Goal: Task Accomplishment & Management: Use online tool/utility

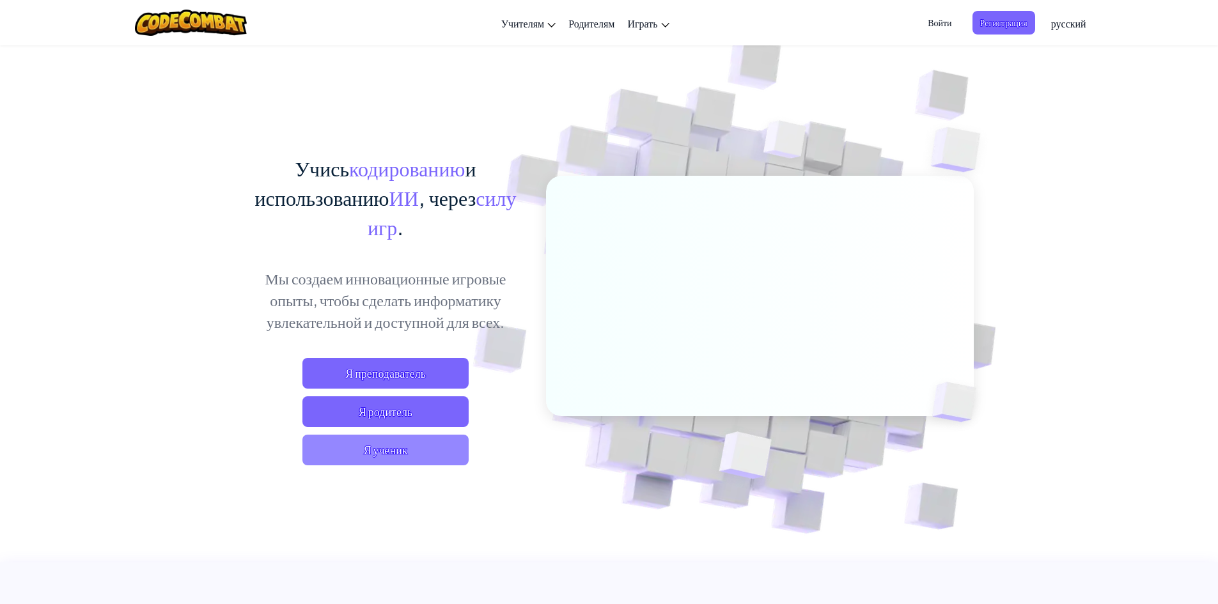
click at [412, 453] on span "Я ученик" at bounding box center [385, 450] width 166 height 31
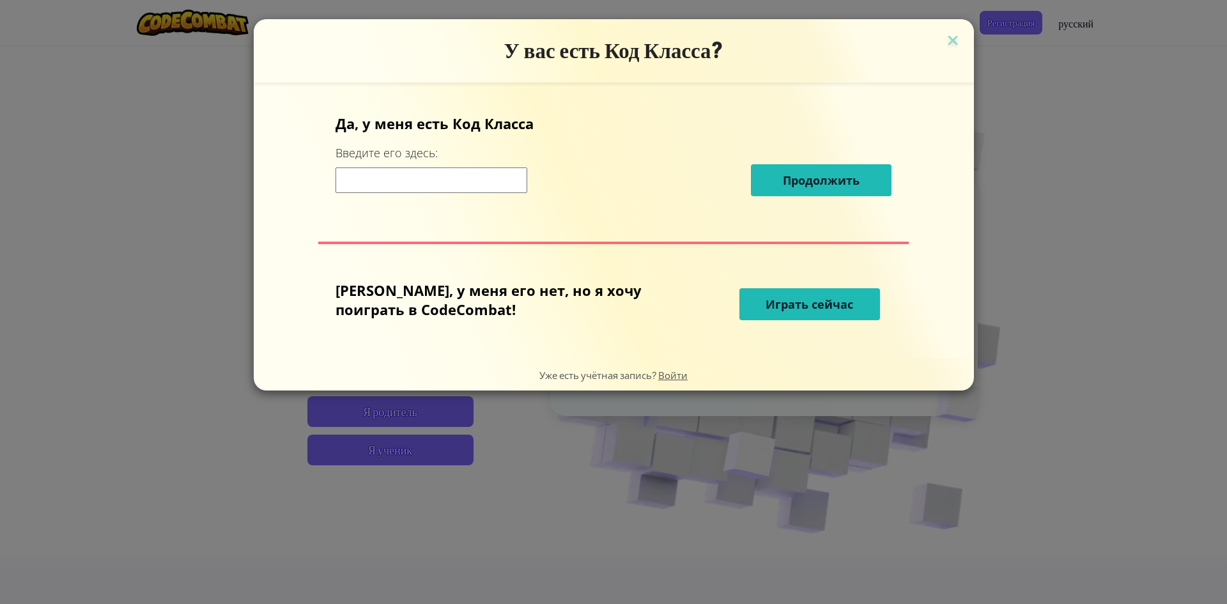
click at [433, 175] on input at bounding box center [432, 180] width 192 height 26
type input "1"
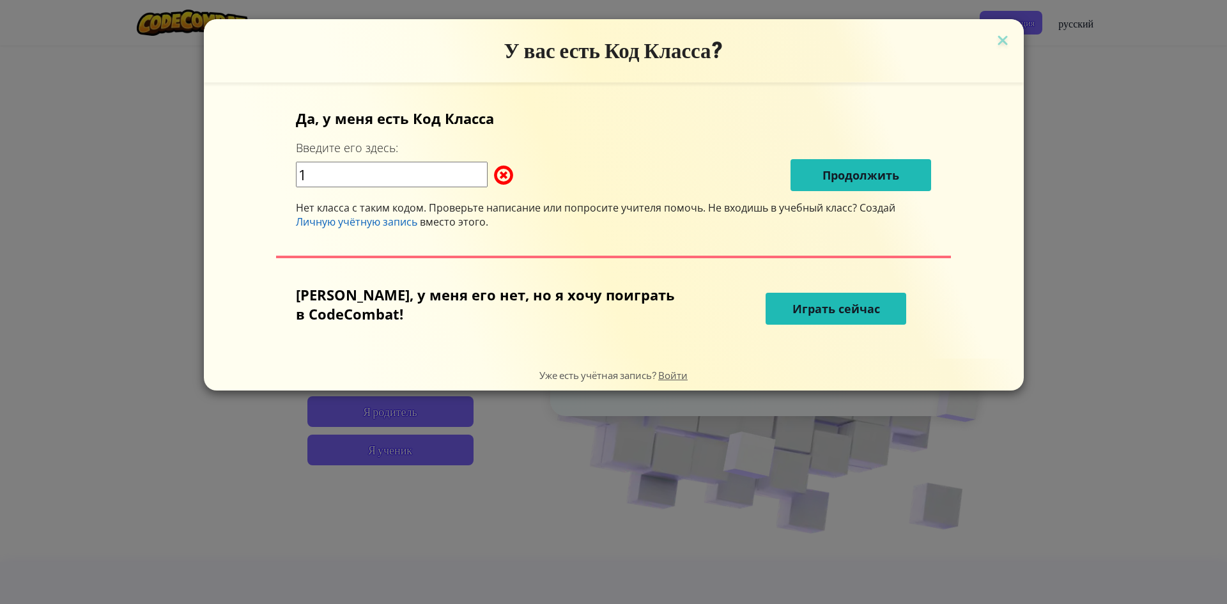
click at [494, 175] on span at bounding box center [494, 175] width 0 height 26
click at [347, 180] on input "1" at bounding box center [392, 175] width 192 height 26
drag, startPoint x: 345, startPoint y: 178, endPoint x: 293, endPoint y: 177, distance: 51.8
click at [293, 177] on div "Да, у меня есть Код [PERSON_NAME] Введите его здесь: 1 Продолжить Нет класса с …" at bounding box center [614, 220] width 795 height 251
type input "7"
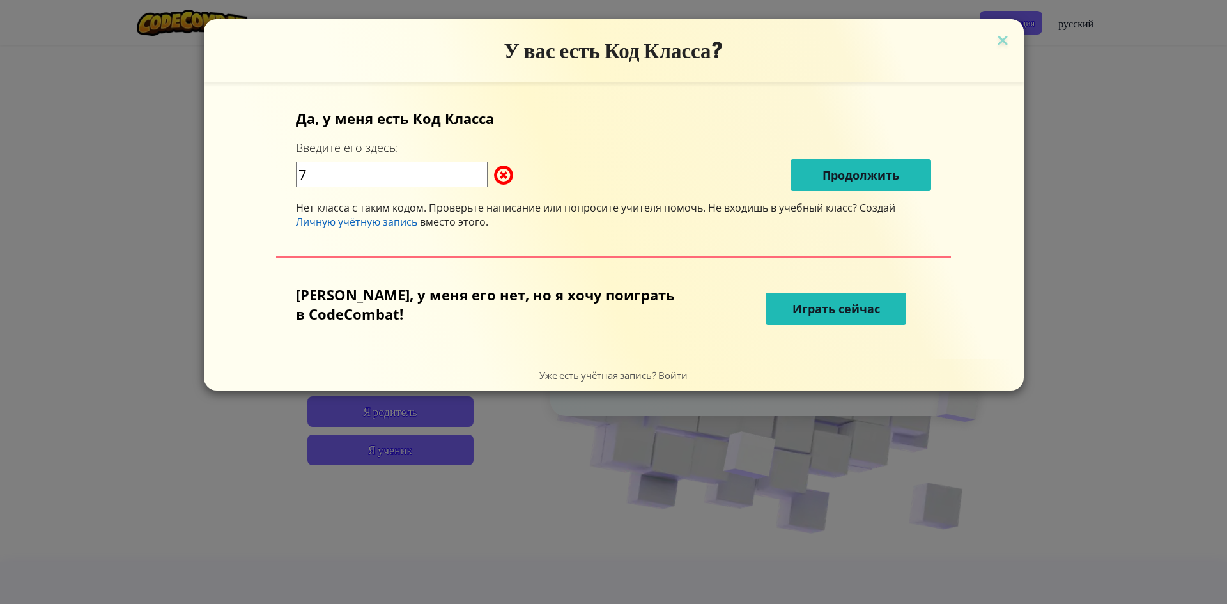
click at [828, 313] on span "Играть сейчас" at bounding box center [837, 308] width 88 height 15
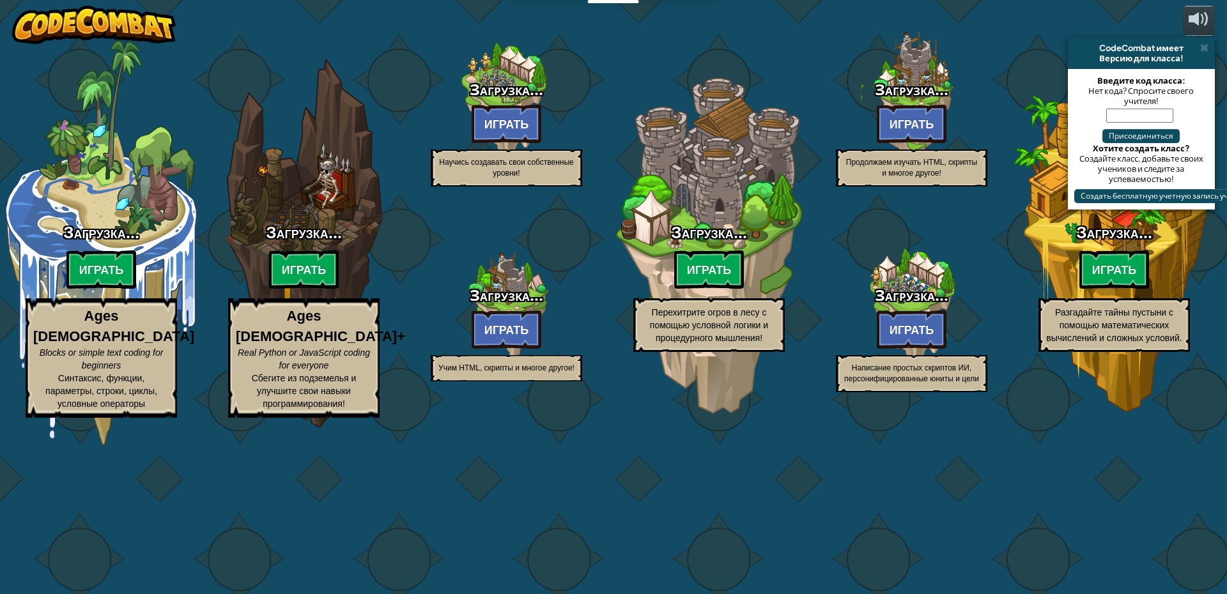
select select "ru"
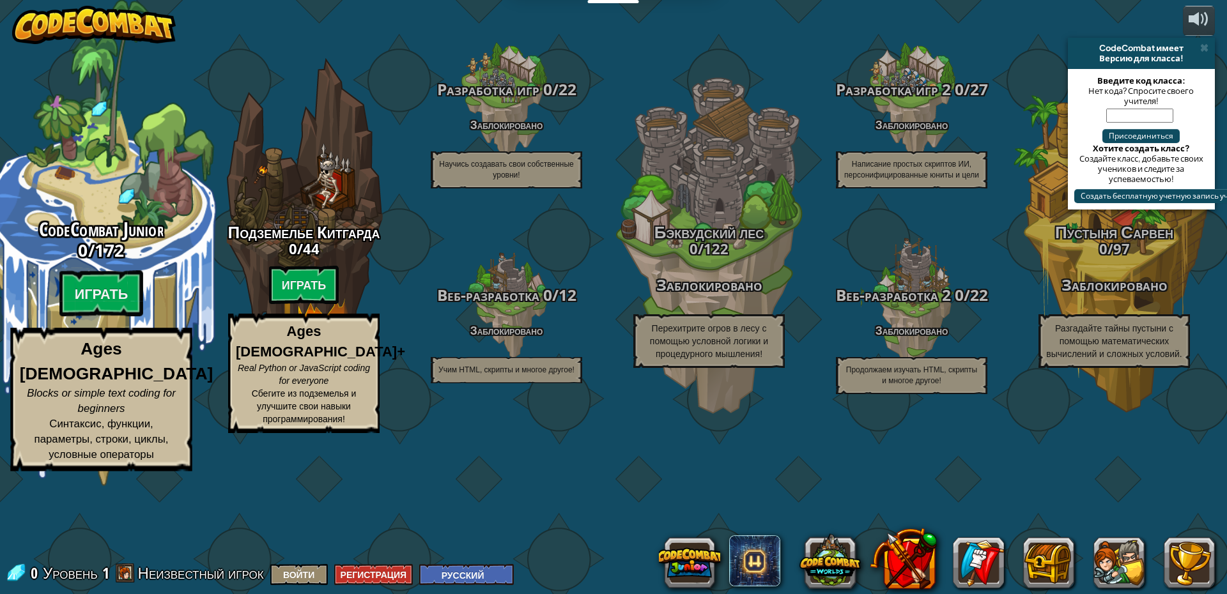
click at [100, 261] on span "172" at bounding box center [110, 249] width 30 height 23
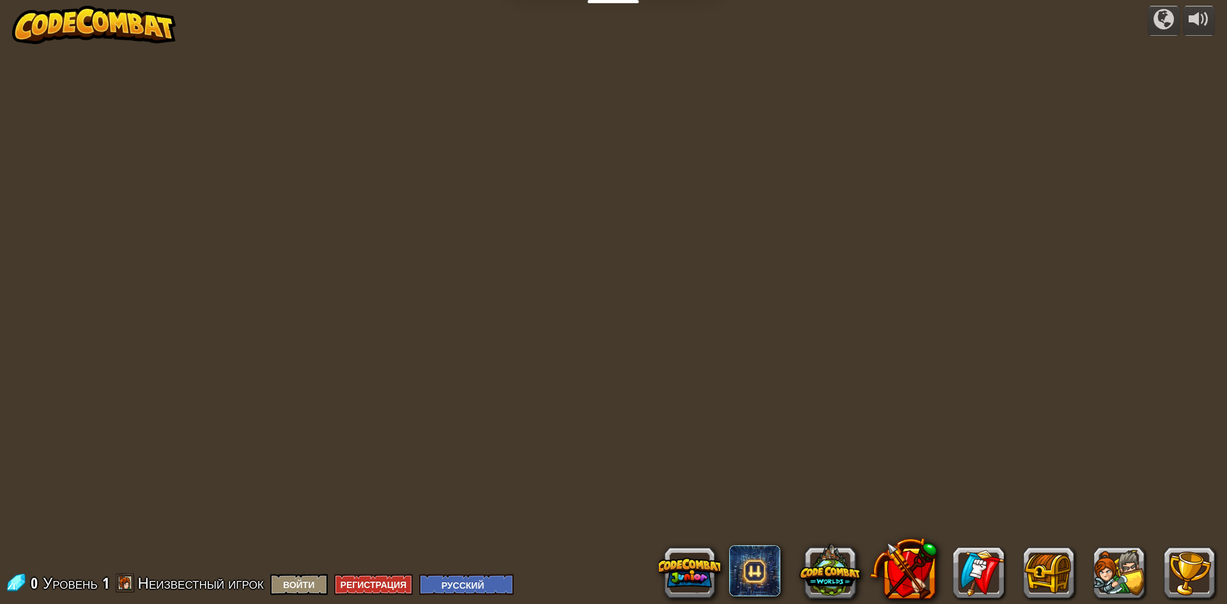
select select "ru"
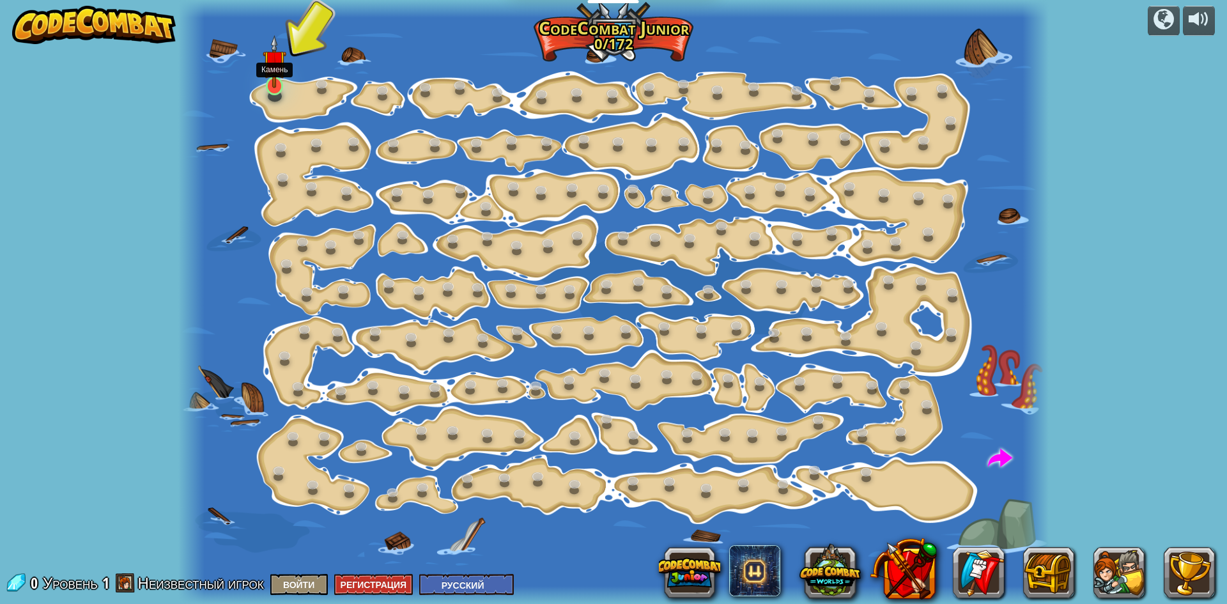
click at [274, 85] on img at bounding box center [274, 61] width 23 height 53
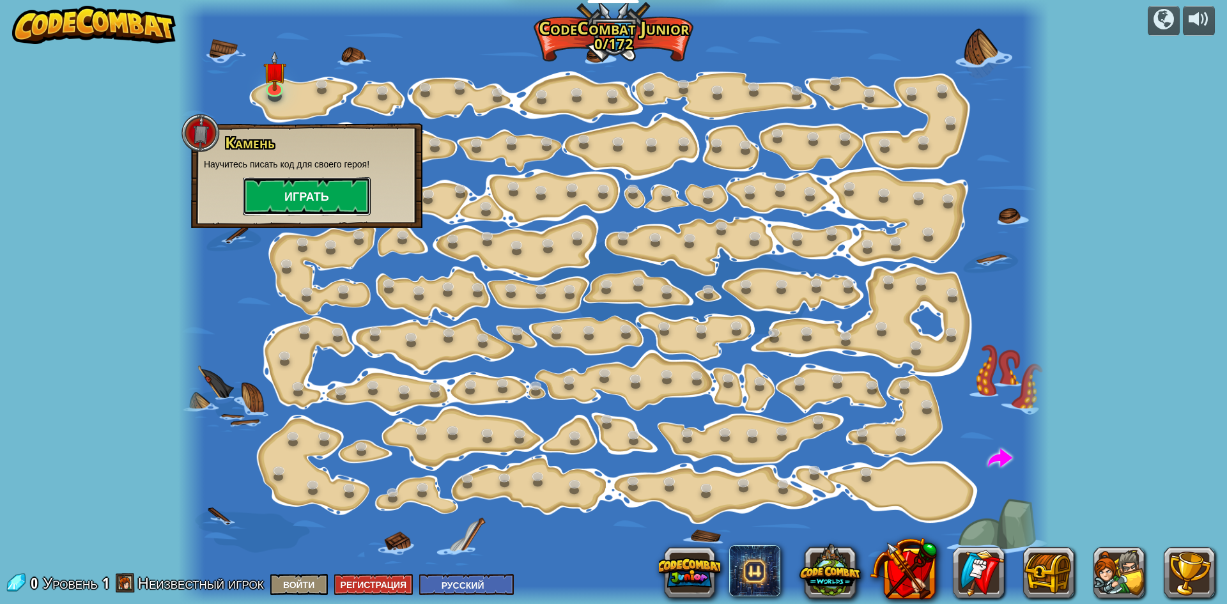
click at [302, 193] on button "Играть" at bounding box center [307, 196] width 128 height 38
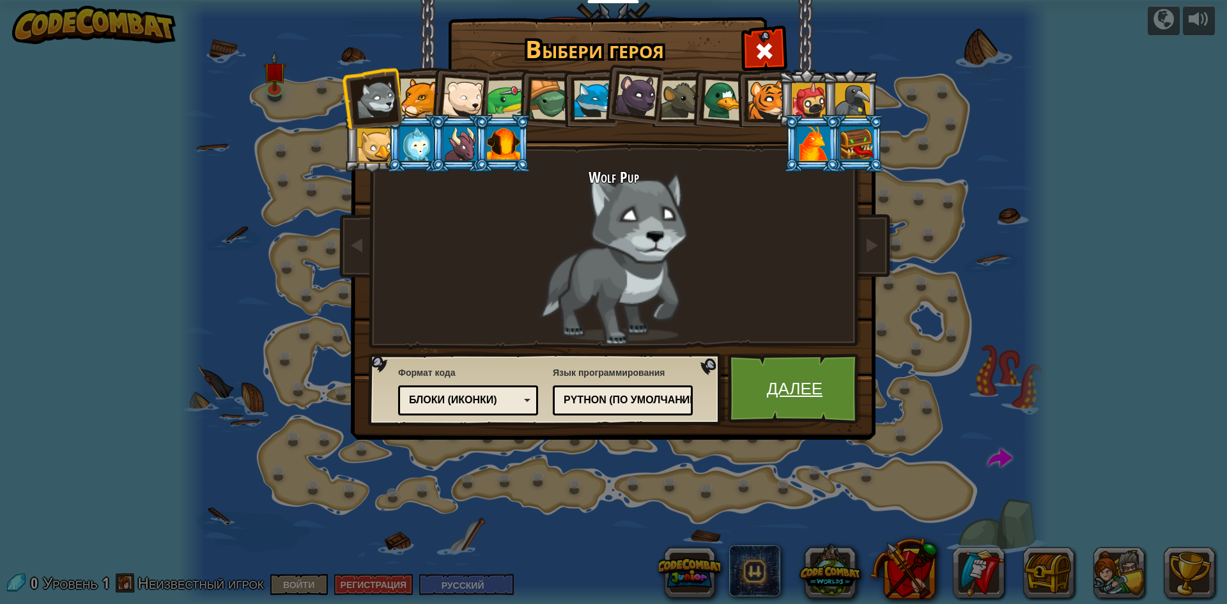
click at [776, 370] on link "Далее" at bounding box center [795, 388] width 134 height 70
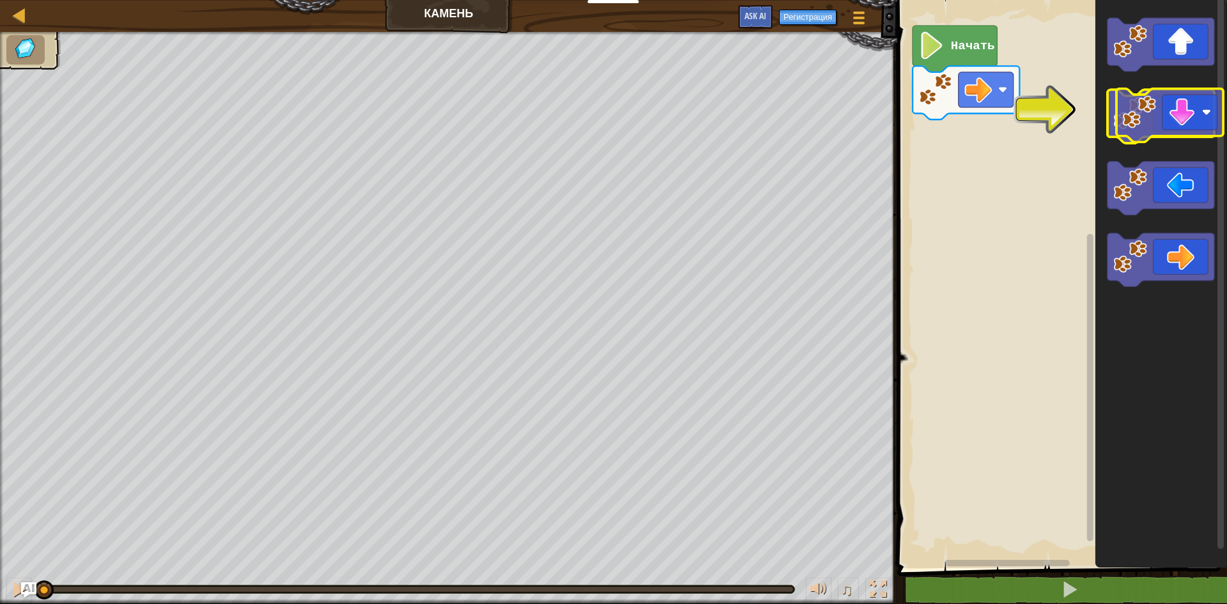
click at [1147, 114] on image "Рабочая область Blockly" at bounding box center [1131, 114] width 34 height 34
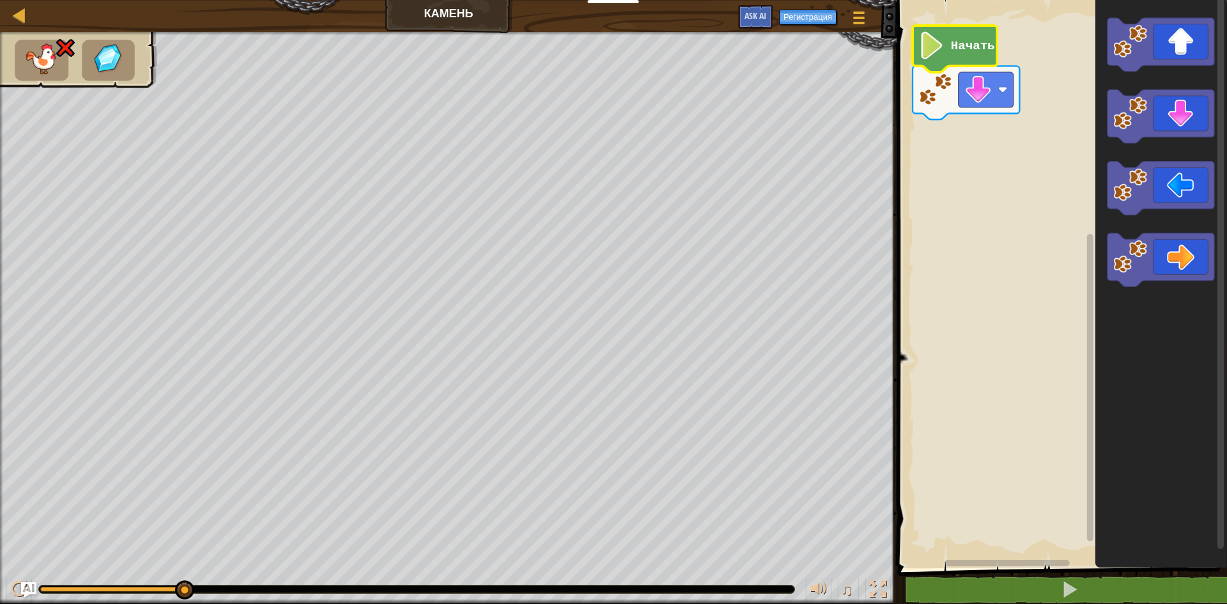
click at [938, 58] on image "Рабочая область Blockly" at bounding box center [932, 45] width 26 height 27
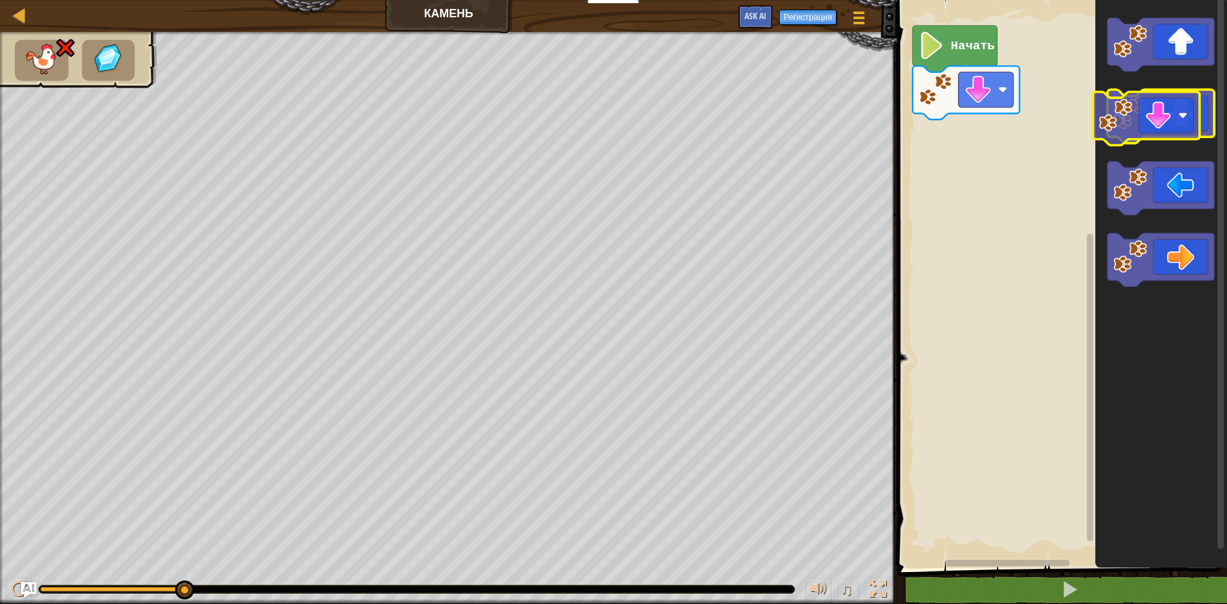
click at [1131, 114] on image "Рабочая область Blockly" at bounding box center [1131, 114] width 34 height 34
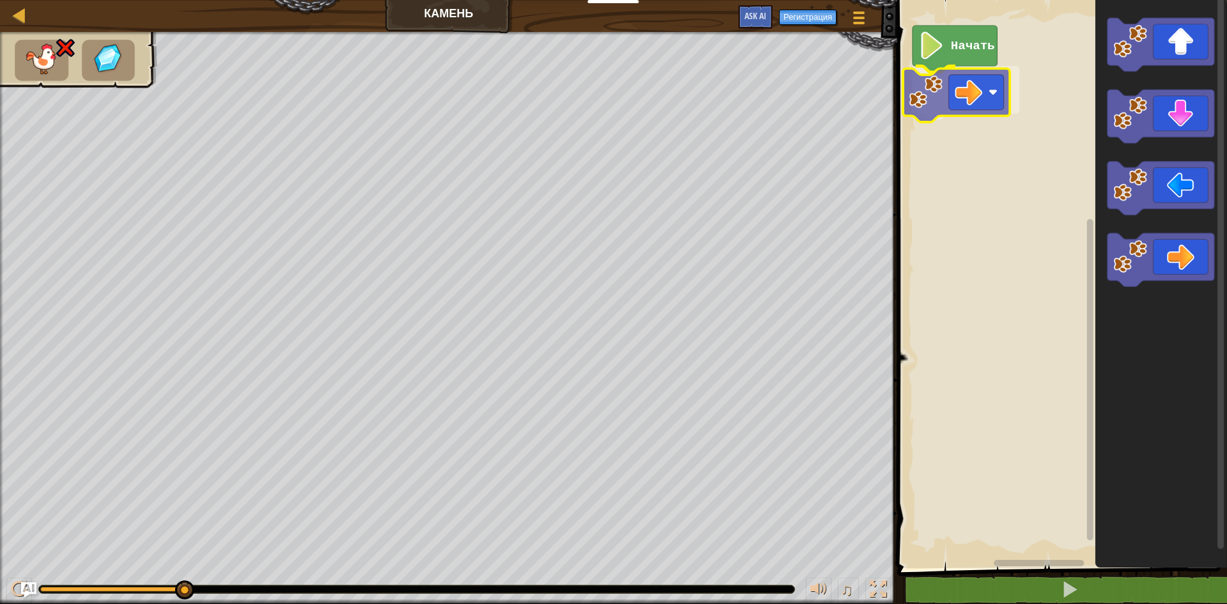
click at [929, 97] on div "Начать" at bounding box center [1061, 281] width 334 height 575
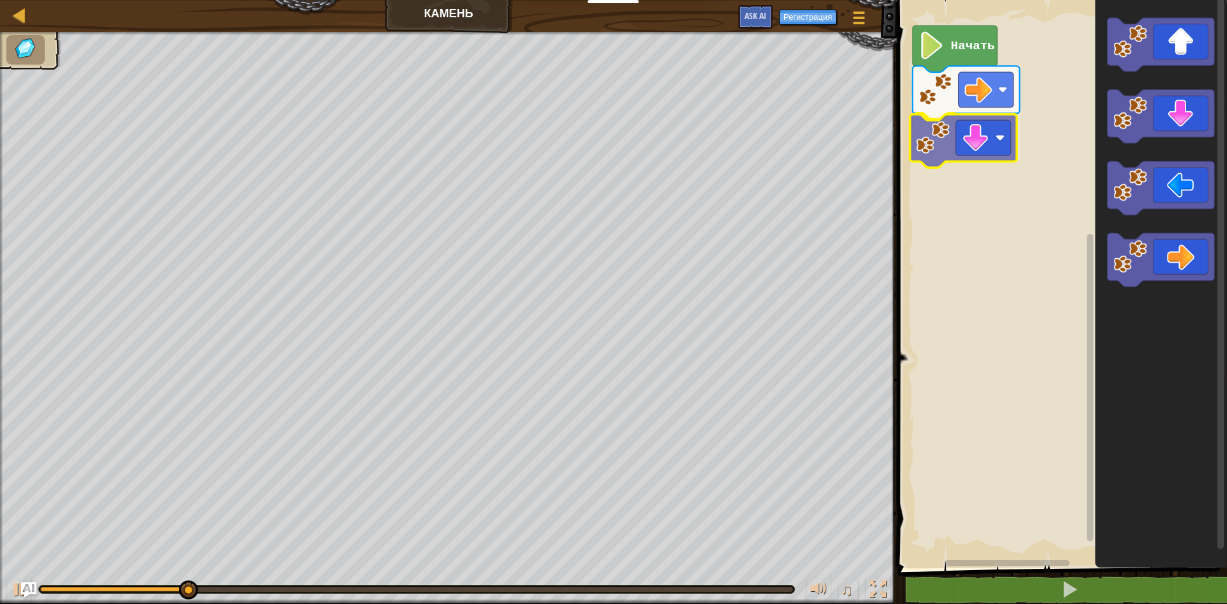
click at [919, 148] on div "Начать" at bounding box center [1061, 281] width 334 height 575
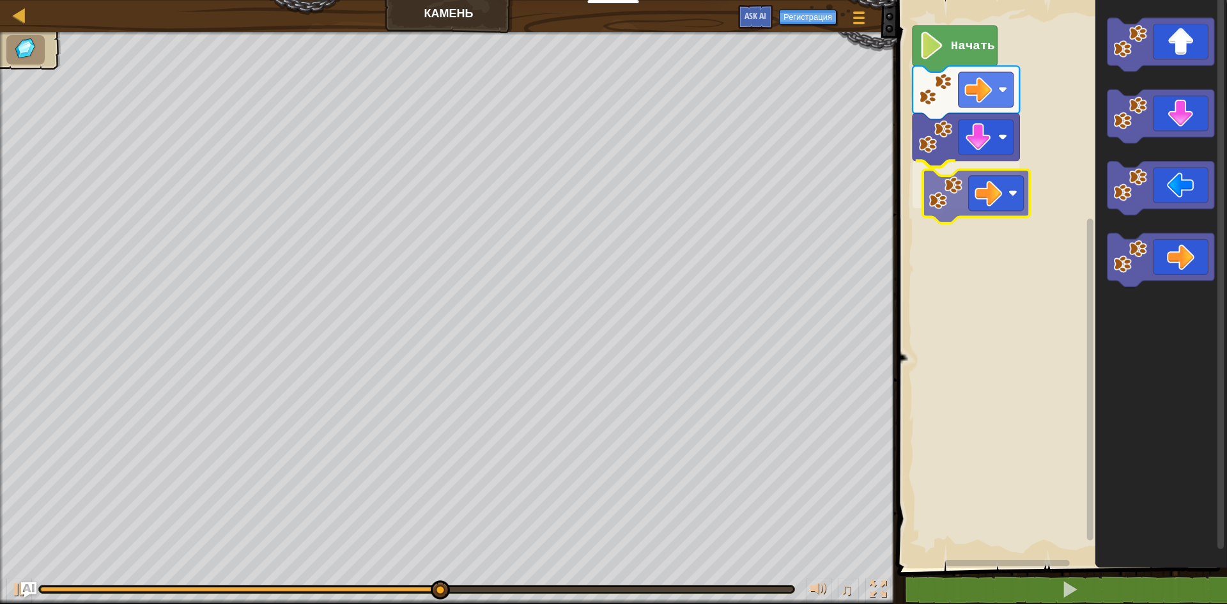
click at [943, 198] on div "Начать" at bounding box center [1061, 281] width 334 height 575
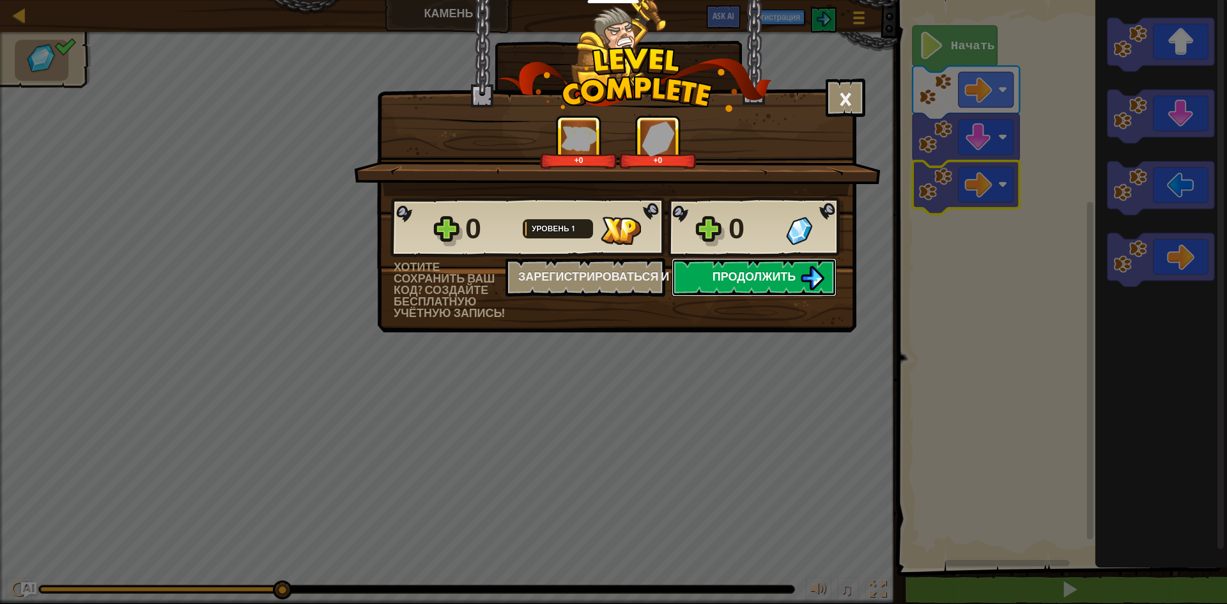
click at [809, 281] on img at bounding box center [812, 278] width 24 height 24
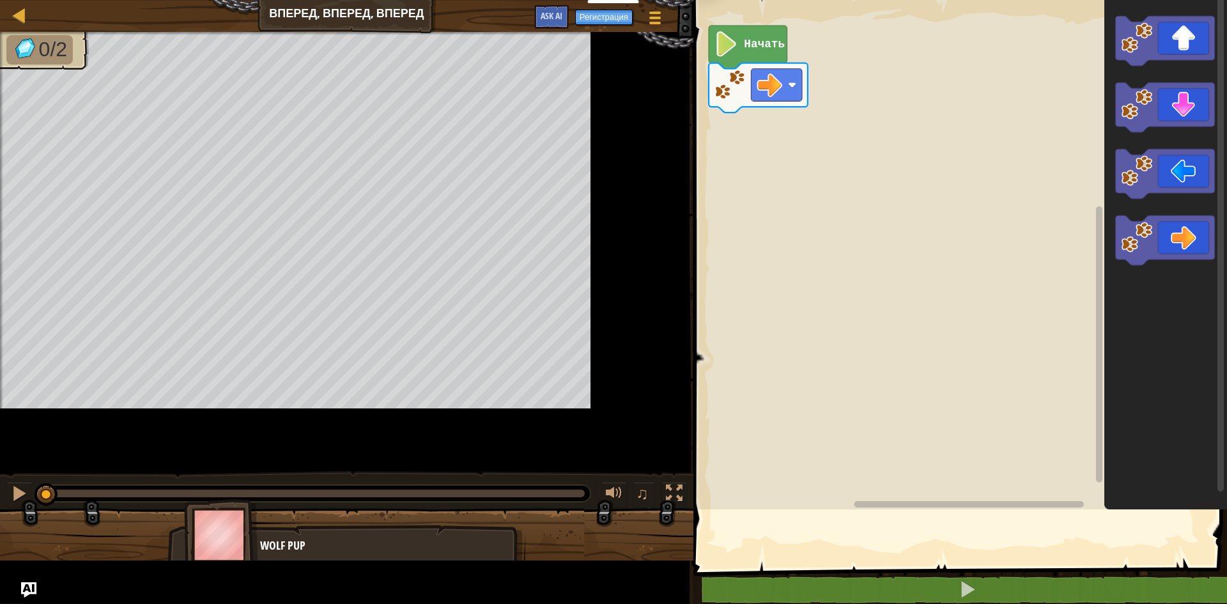
click at [720, 212] on rect "Рабочая область Blockly" at bounding box center [959, 252] width 538 height 516
